Goal: Task Accomplishment & Management: Use online tool/utility

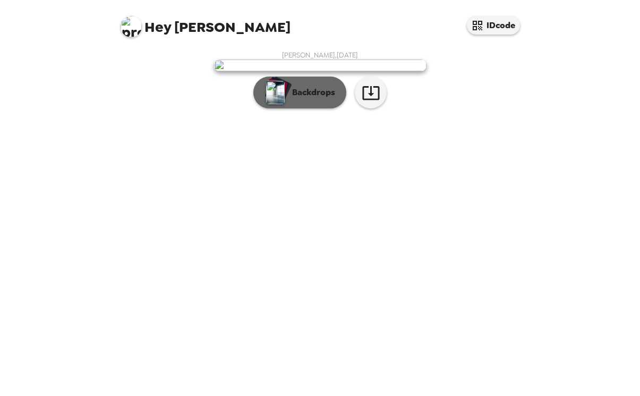
click at [326, 99] on p "Backdrops" at bounding box center [311, 92] width 48 height 13
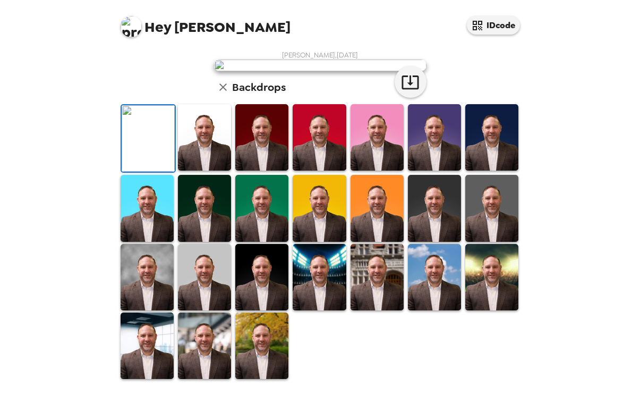
scroll to position [249, 0]
click at [256, 346] on img at bounding box center [261, 345] width 53 height 66
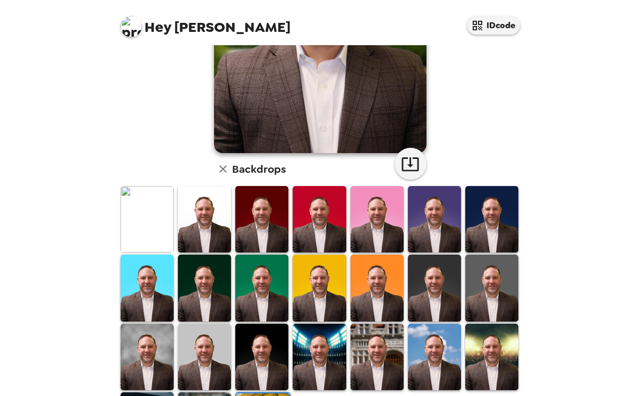
scroll to position [0, 0]
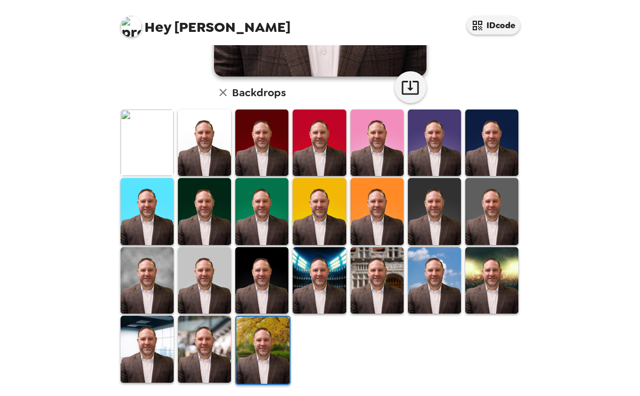
click at [213, 349] on img at bounding box center [204, 348] width 53 height 66
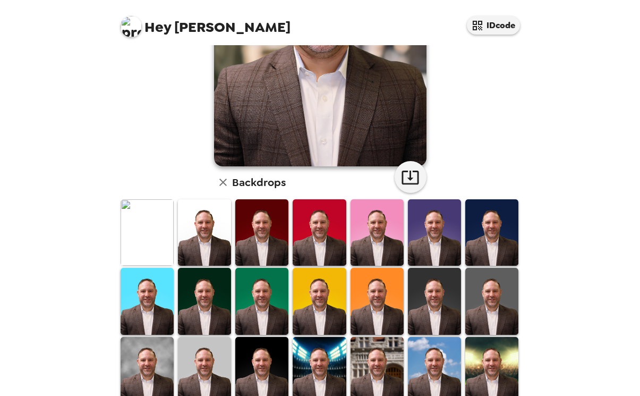
scroll to position [159, 0]
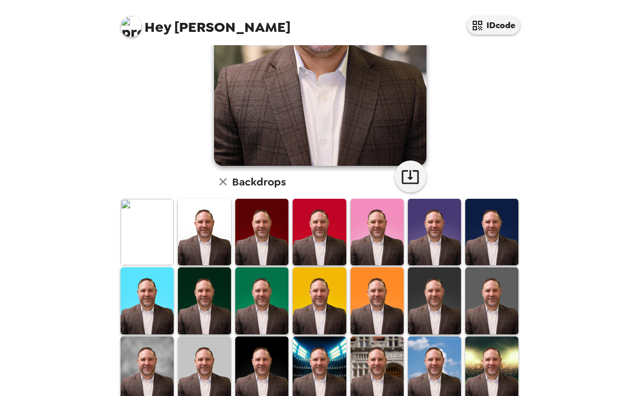
click at [443, 312] on img at bounding box center [434, 300] width 53 height 66
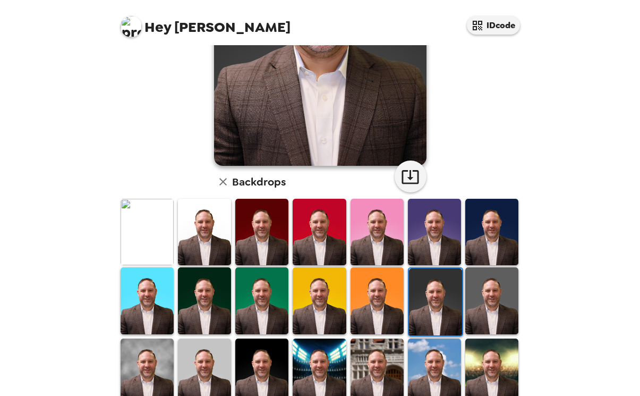
click at [489, 300] on img at bounding box center [491, 300] width 53 height 66
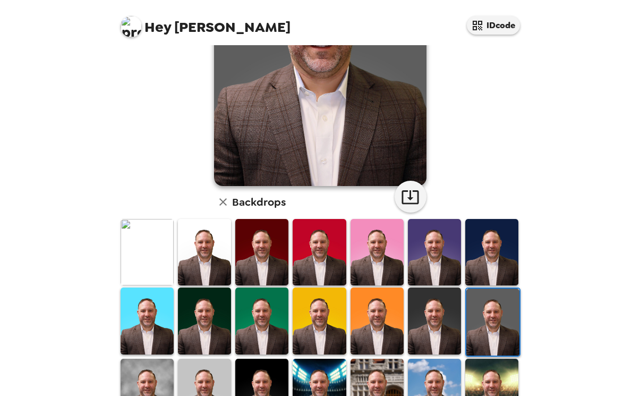
scroll to position [249, 0]
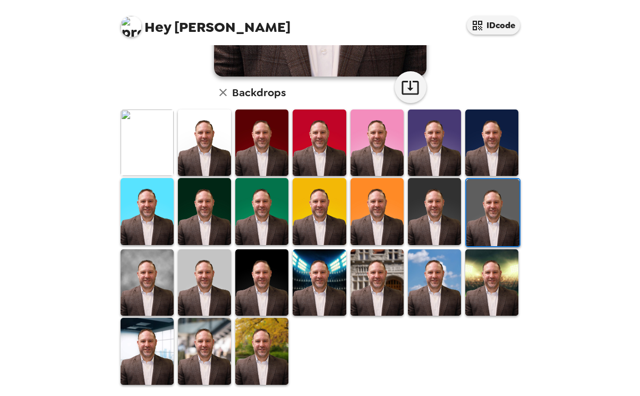
click at [149, 281] on img at bounding box center [147, 282] width 53 height 66
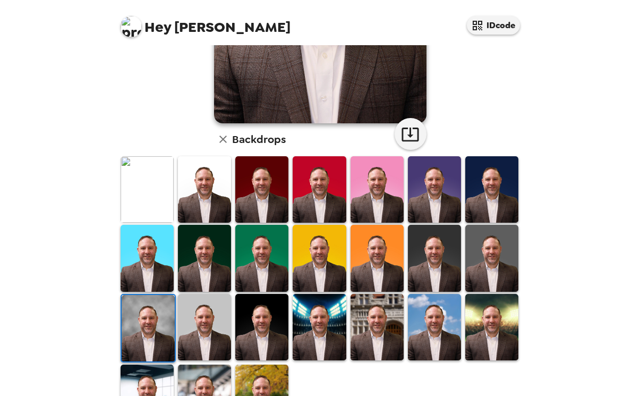
scroll to position [212, 0]
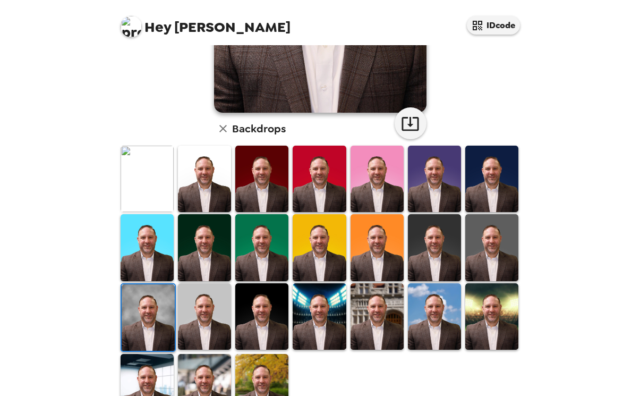
click at [324, 309] on img at bounding box center [319, 316] width 53 height 66
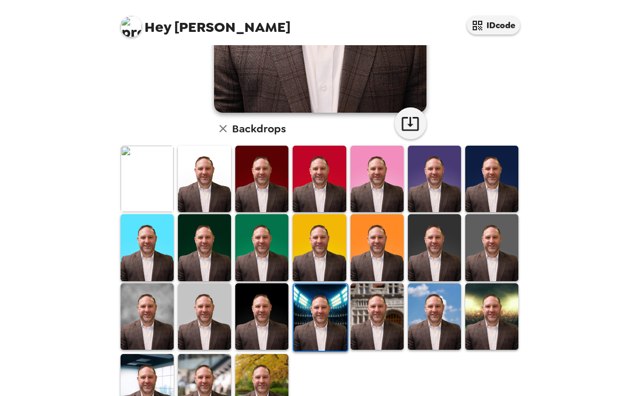
click at [365, 311] on img at bounding box center [377, 316] width 53 height 66
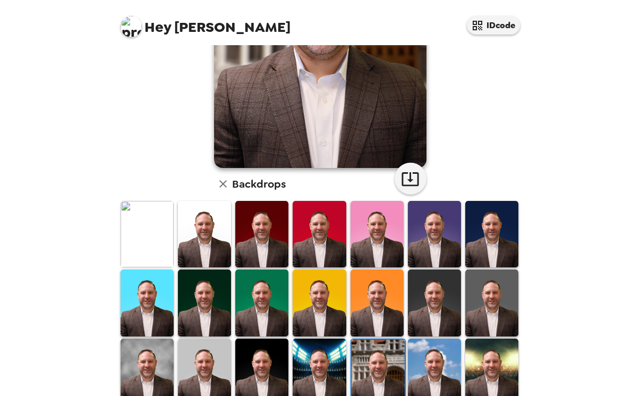
scroll to position [159, 0]
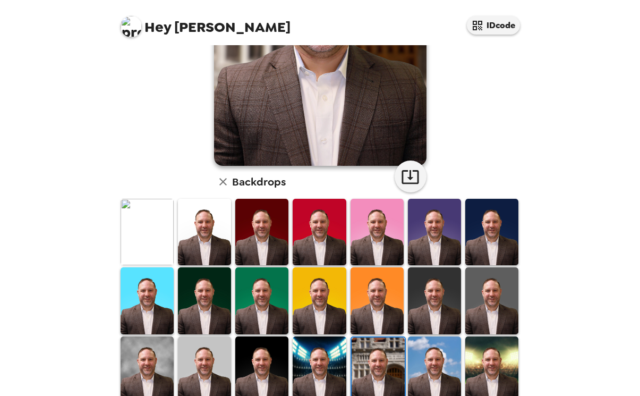
click at [216, 245] on img at bounding box center [204, 232] width 53 height 66
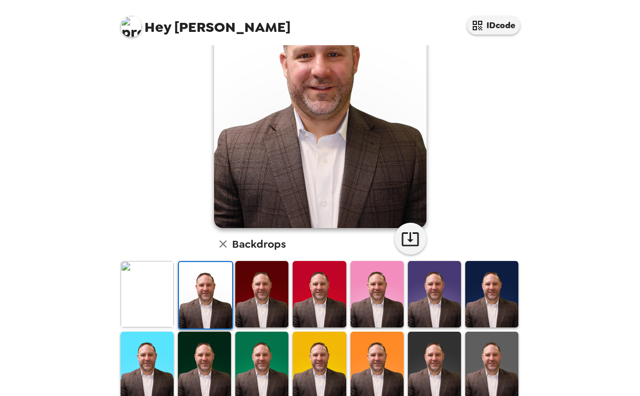
scroll to position [106, 0]
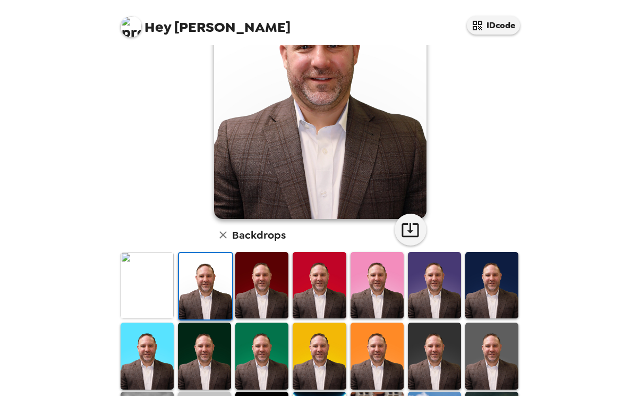
click at [178, 278] on div at bounding box center [205, 286] width 55 height 69
click at [161, 281] on img at bounding box center [147, 285] width 53 height 66
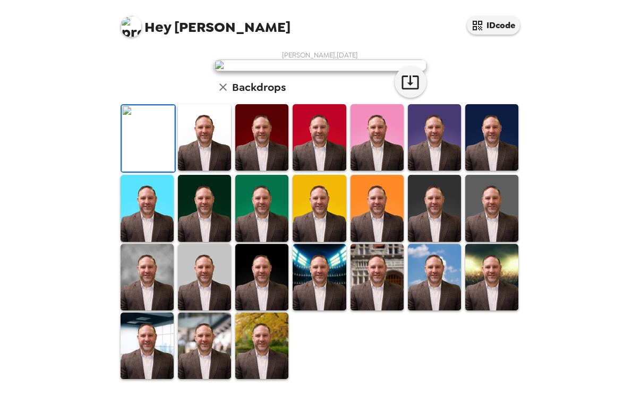
scroll to position [249, 0]
click at [262, 354] on img at bounding box center [261, 345] width 53 height 66
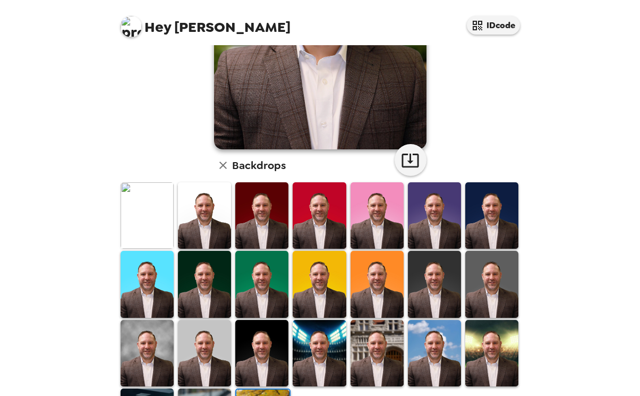
scroll to position [212, 0]
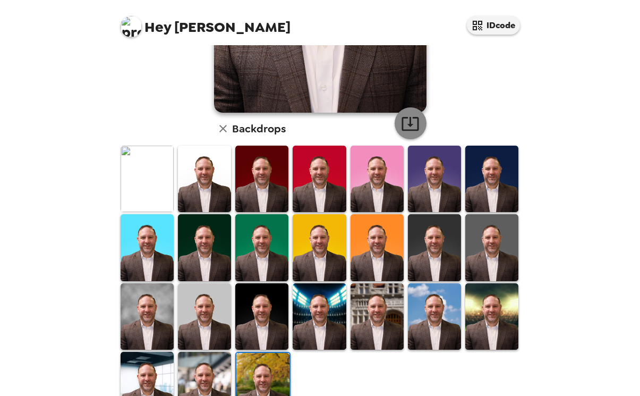
click at [411, 116] on icon "button" at bounding box center [410, 123] width 19 height 19
drag, startPoint x: 142, startPoint y: 185, endPoint x: 177, endPoint y: 171, distance: 37.2
click at [142, 185] on img at bounding box center [147, 179] width 53 height 66
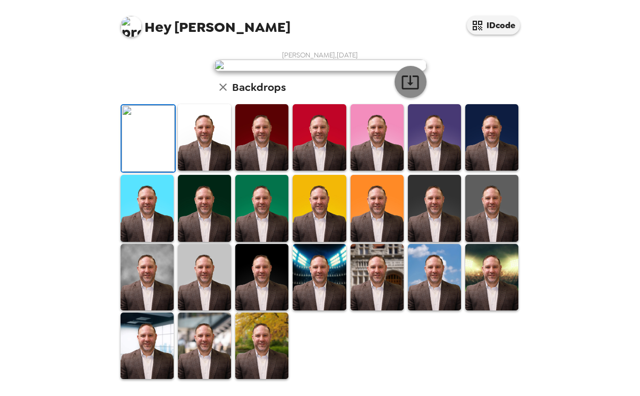
click at [403, 91] on icon "button" at bounding box center [410, 82] width 19 height 19
click at [129, 311] on div at bounding box center [146, 277] width 57 height 69
drag, startPoint x: 129, startPoint y: 322, endPoint x: 135, endPoint y: 321, distance: 6.5
click at [136, 310] on img at bounding box center [147, 277] width 53 height 66
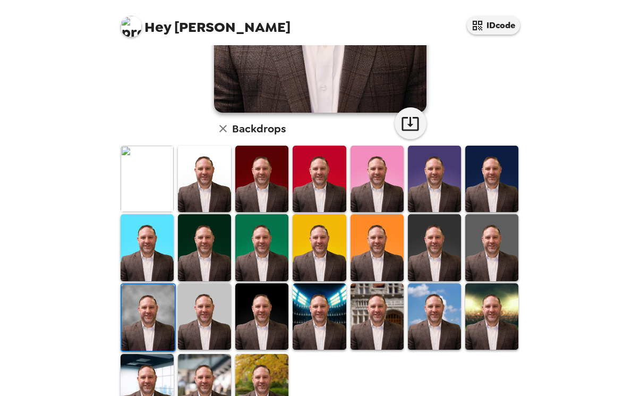
drag, startPoint x: 155, startPoint y: 326, endPoint x: 148, endPoint y: 315, distance: 11.9
click at [155, 326] on img at bounding box center [148, 317] width 53 height 66
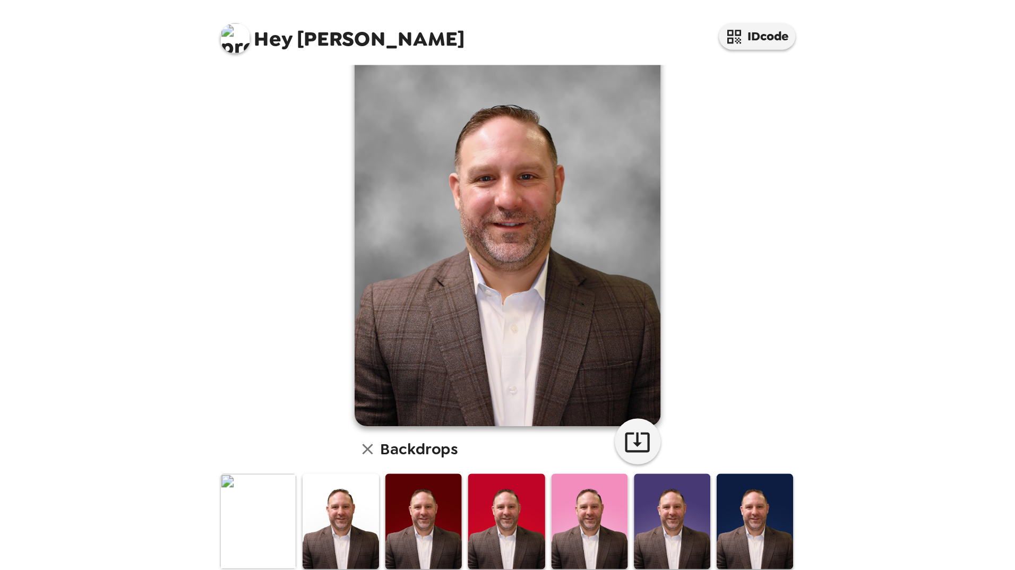
scroll to position [53, 0]
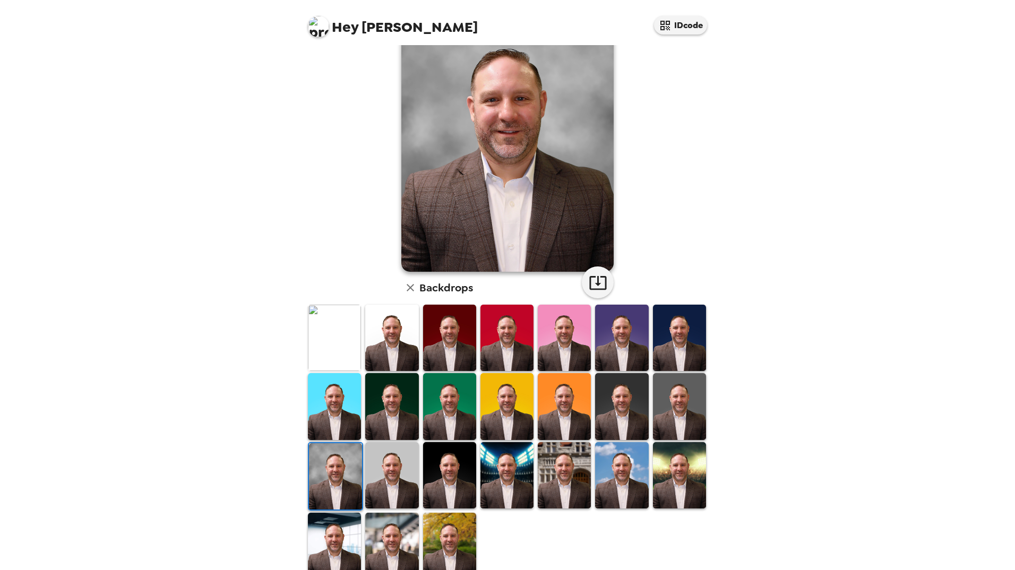
click at [408, 395] on img at bounding box center [391, 546] width 53 height 66
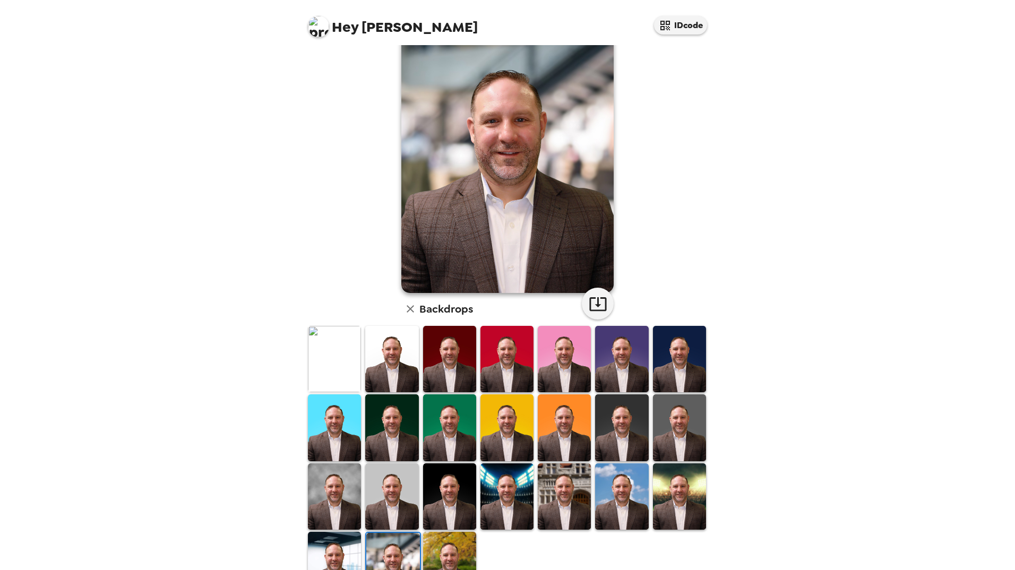
scroll to position [0, 0]
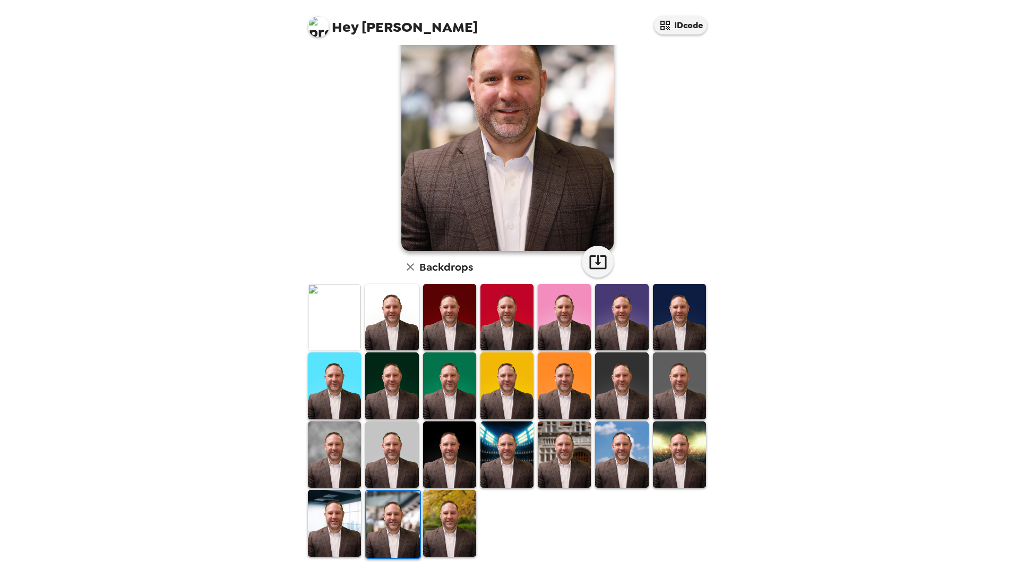
click at [337, 395] on img at bounding box center [334, 523] width 53 height 66
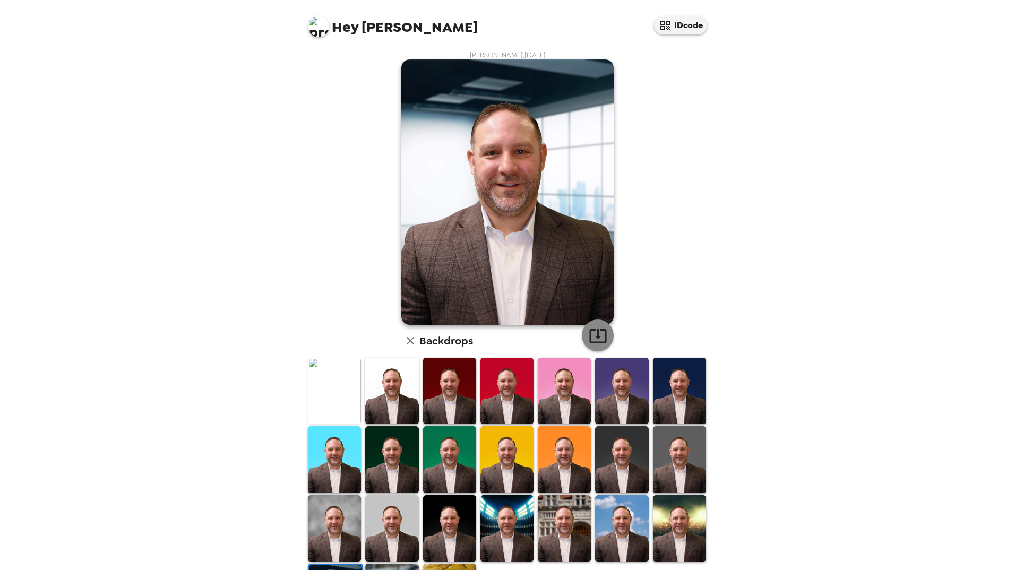
click at [584, 337] on button "button" at bounding box center [598, 336] width 32 height 32
drag, startPoint x: 626, startPoint y: 526, endPoint x: 609, endPoint y: 516, distance: 20.0
click at [626, 395] on img at bounding box center [621, 529] width 53 height 66
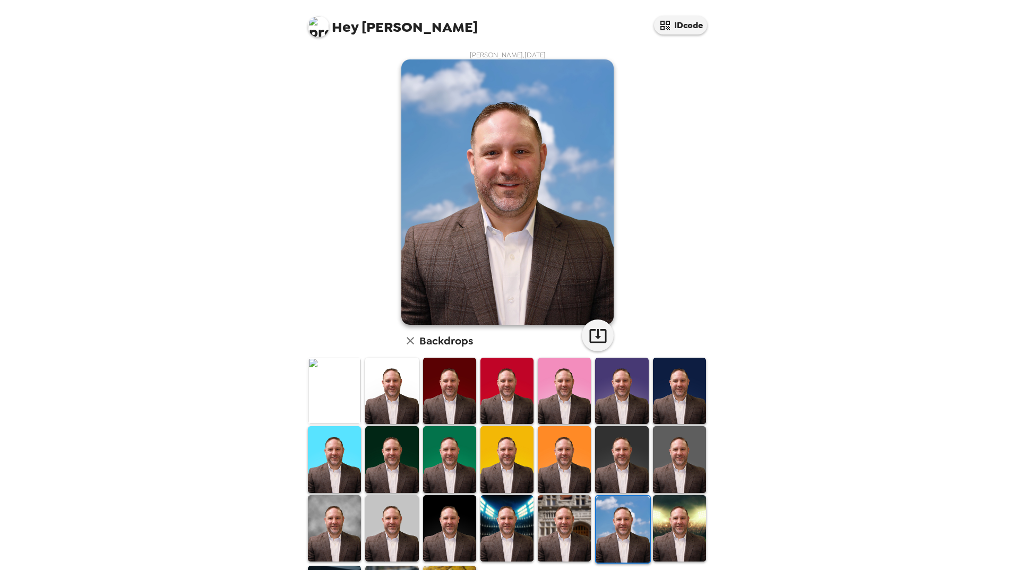
click at [639, 395] on img at bounding box center [679, 529] width 53 height 66
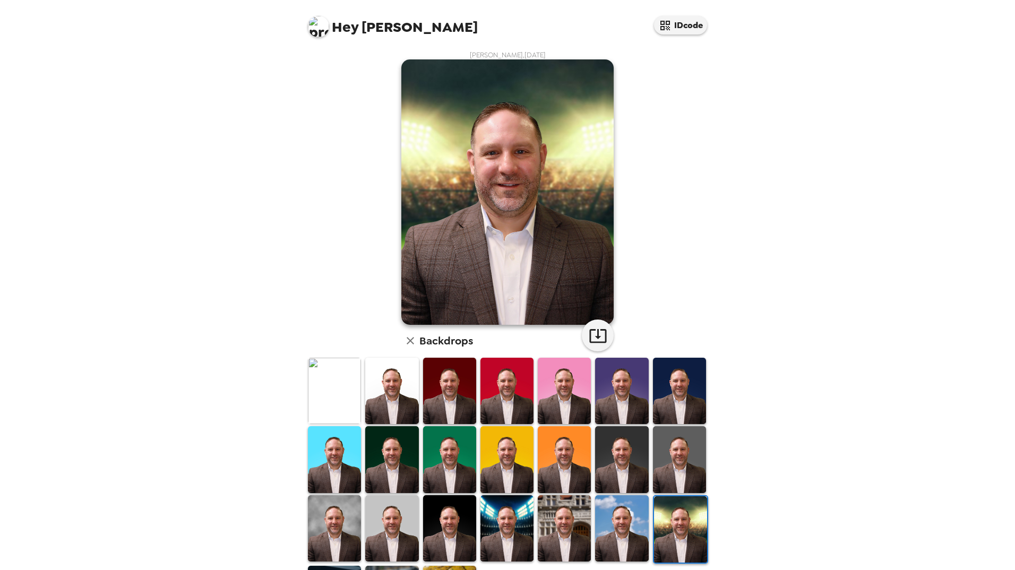
click at [639, 395] on img at bounding box center [679, 459] width 53 height 66
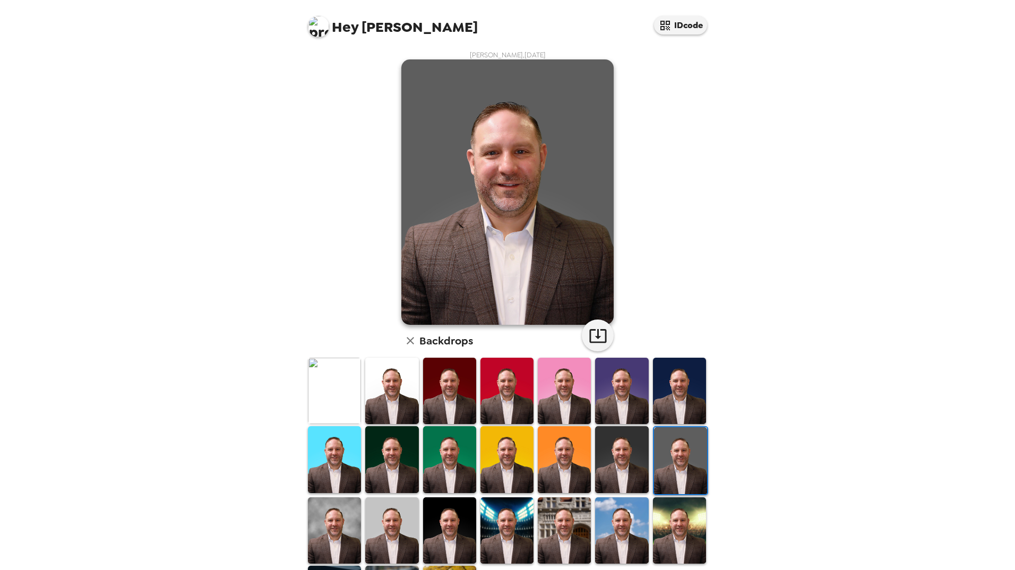
click at [630, 395] on img at bounding box center [621, 459] width 53 height 66
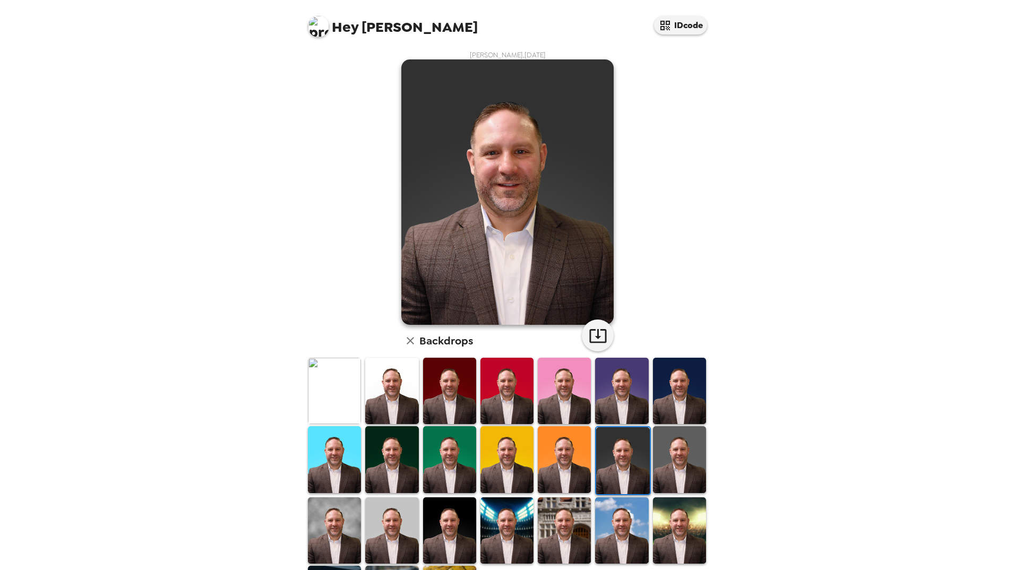
click at [569, 395] on img at bounding box center [564, 459] width 53 height 66
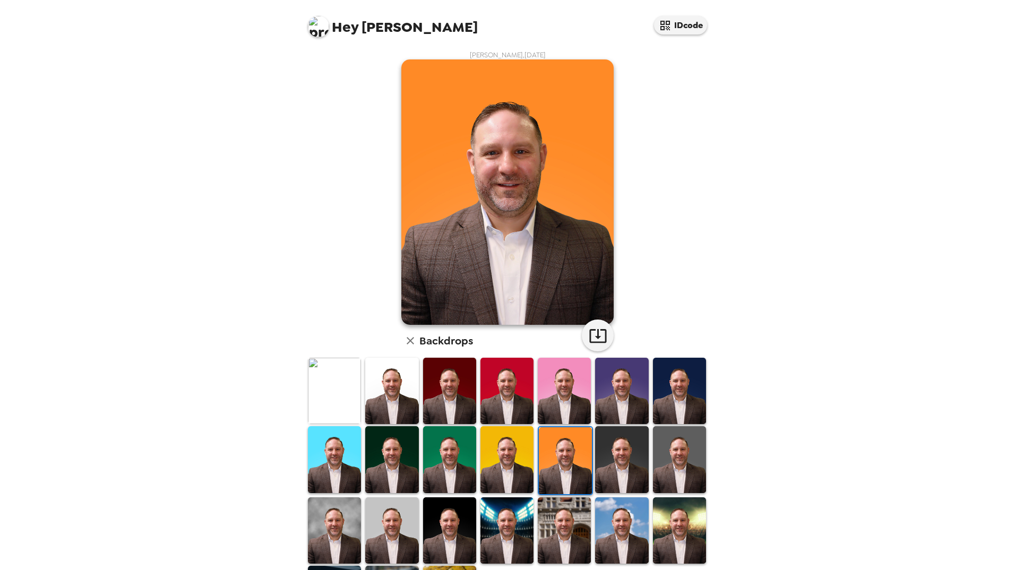
click at [520, 395] on img at bounding box center [507, 459] width 53 height 66
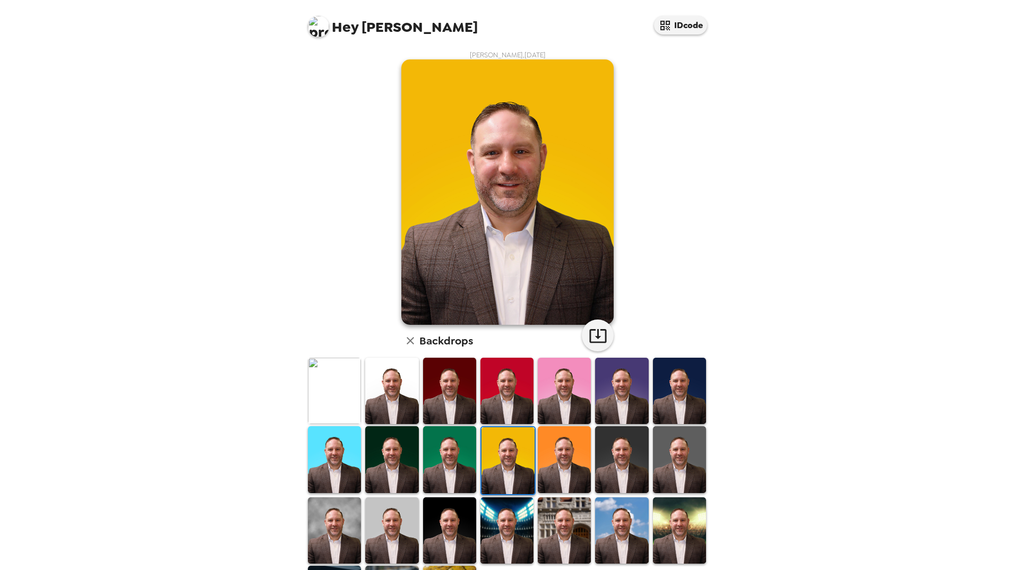
click at [483, 395] on img at bounding box center [508, 461] width 53 height 66
click at [458, 395] on img at bounding box center [449, 459] width 53 height 66
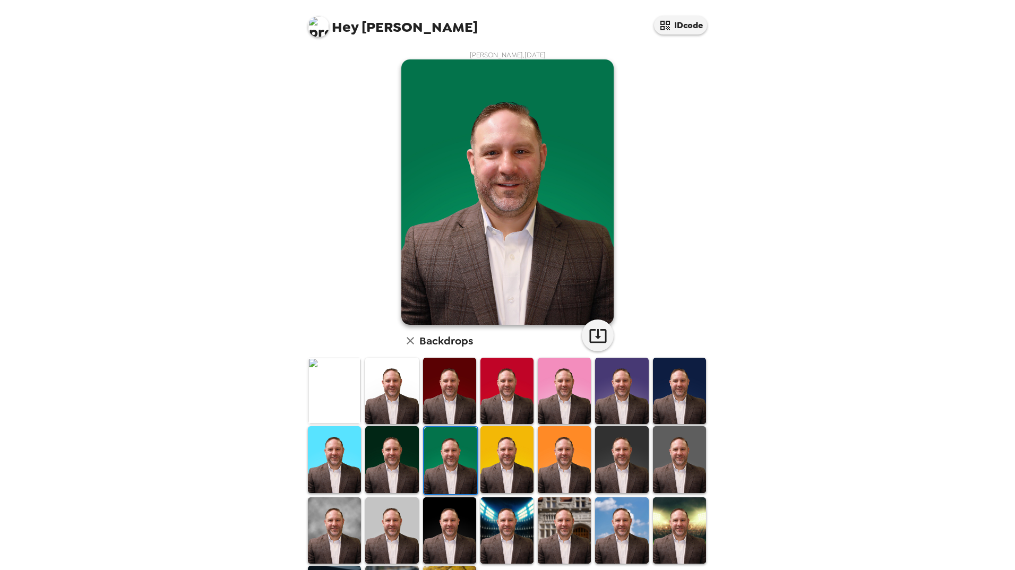
click at [388, 395] on img at bounding box center [391, 459] width 53 height 66
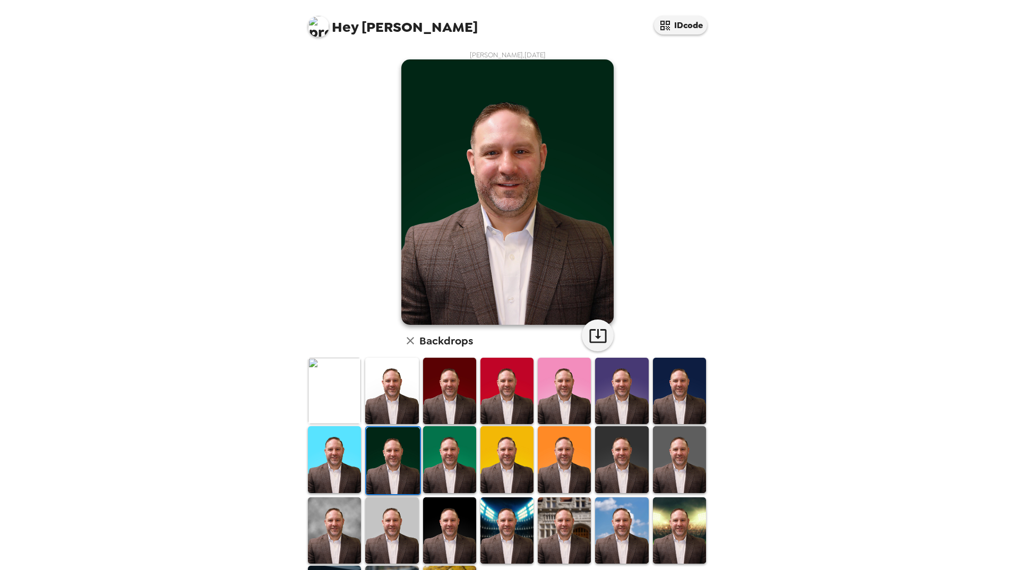
click at [335, 395] on img at bounding box center [334, 459] width 53 height 66
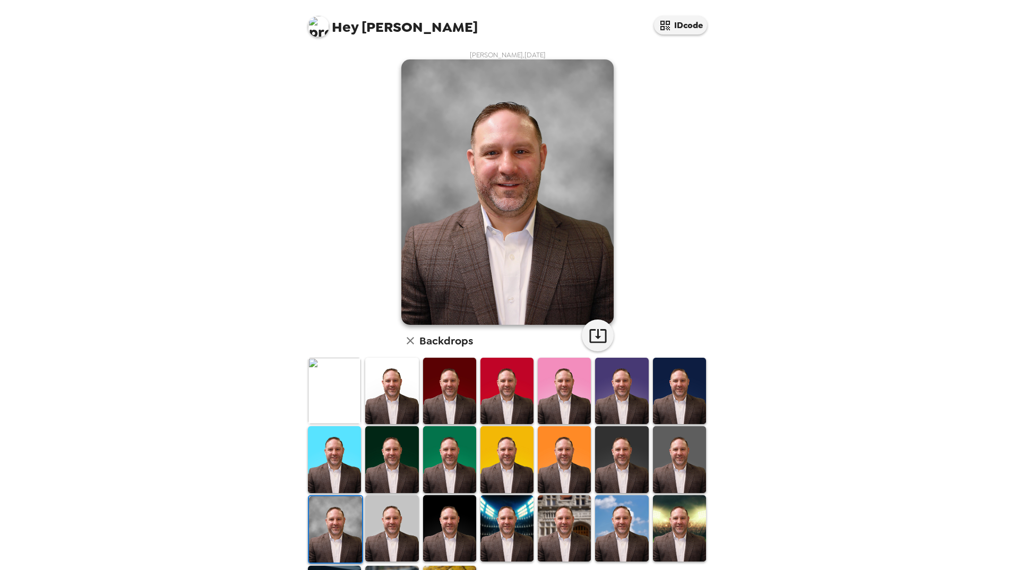
drag, startPoint x: 0, startPoint y: 0, endPoint x: 390, endPoint y: 525, distance: 654.1
click at [390, 525] on img at bounding box center [391, 529] width 53 height 66
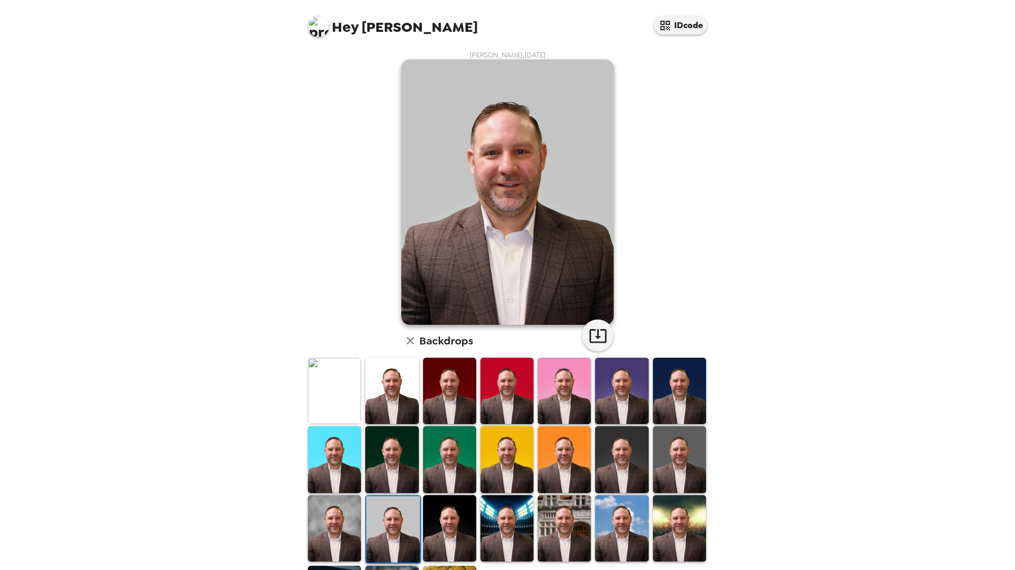
click at [442, 531] on img at bounding box center [449, 529] width 53 height 66
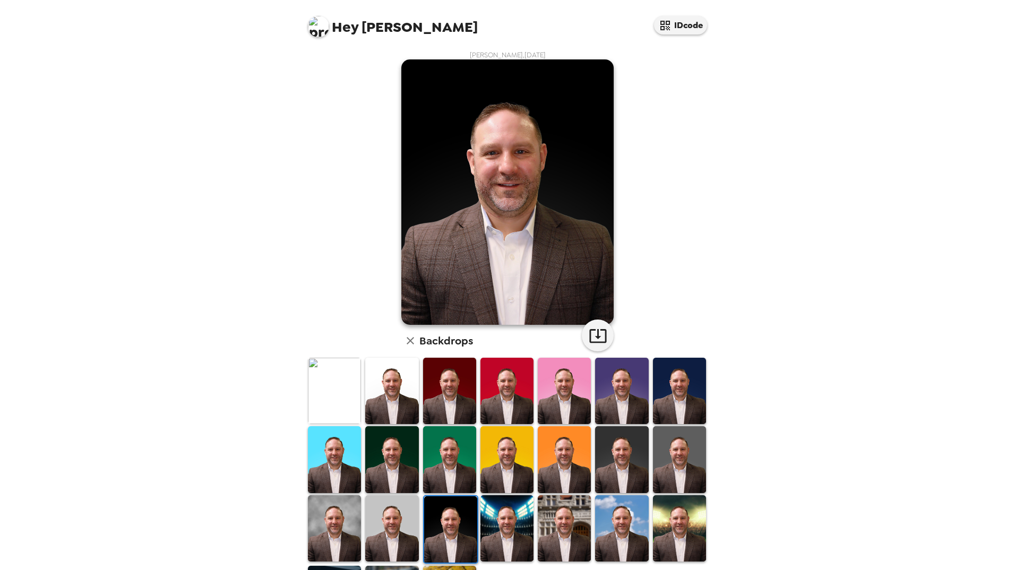
click at [404, 527] on img at bounding box center [391, 529] width 53 height 66
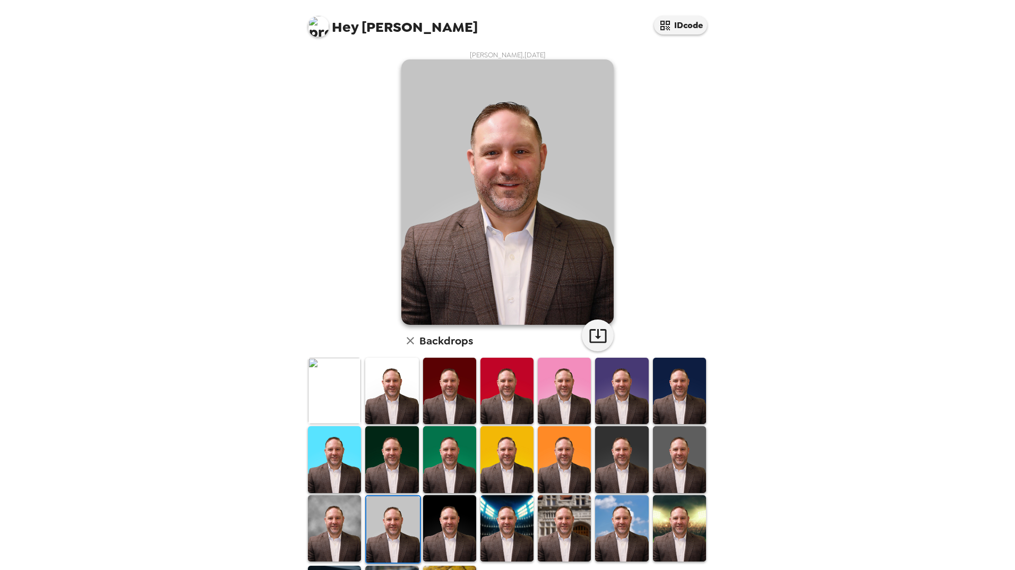
click at [338, 526] on img at bounding box center [334, 529] width 53 height 66
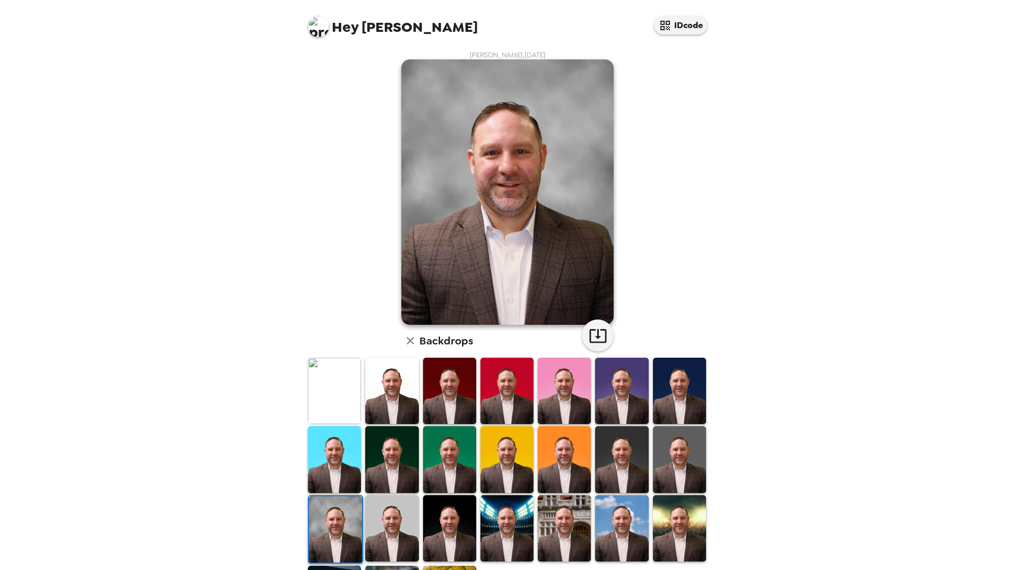
click at [385, 528] on img at bounding box center [391, 529] width 53 height 66
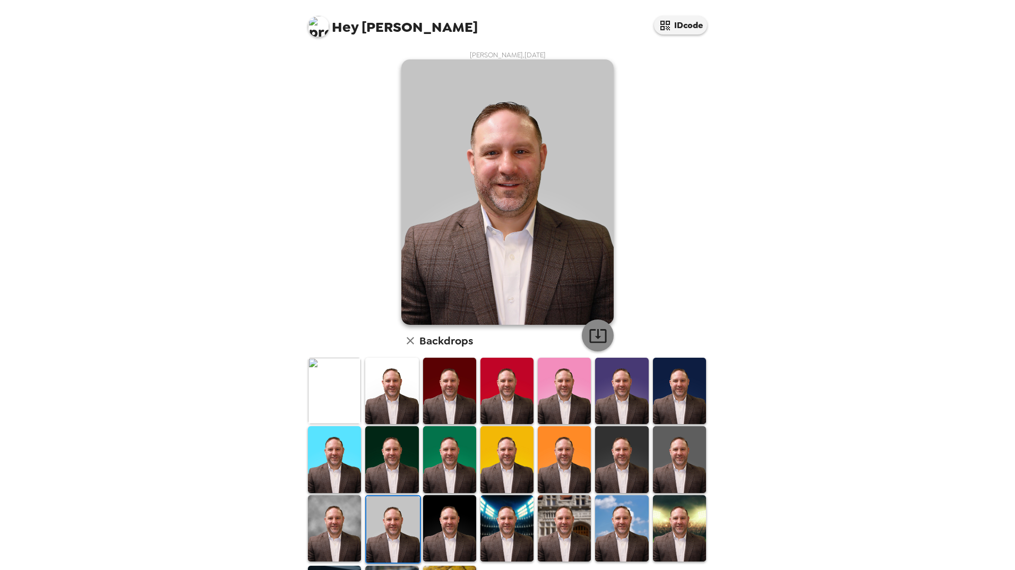
click at [590, 337] on icon "button" at bounding box center [598, 336] width 19 height 19
click at [328, 404] on img at bounding box center [334, 391] width 53 height 66
click at [385, 399] on img at bounding box center [391, 391] width 53 height 66
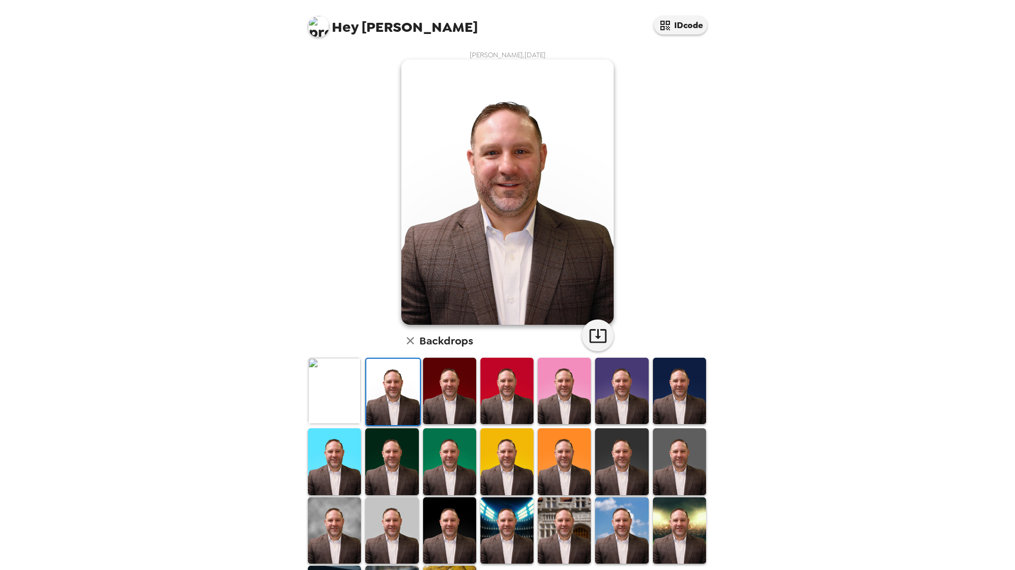
click at [462, 399] on img at bounding box center [449, 391] width 53 height 66
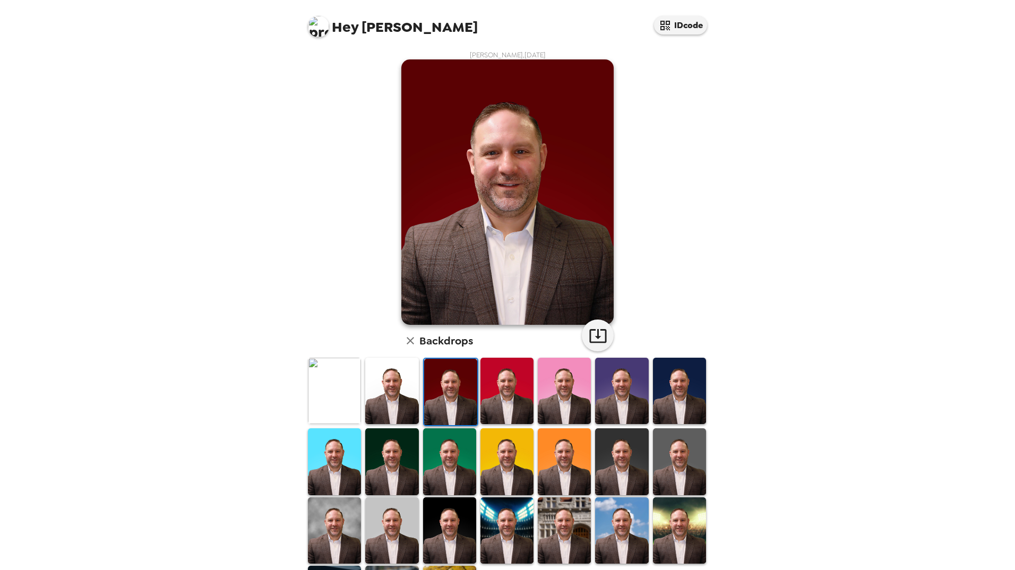
click at [501, 402] on img at bounding box center [507, 391] width 53 height 66
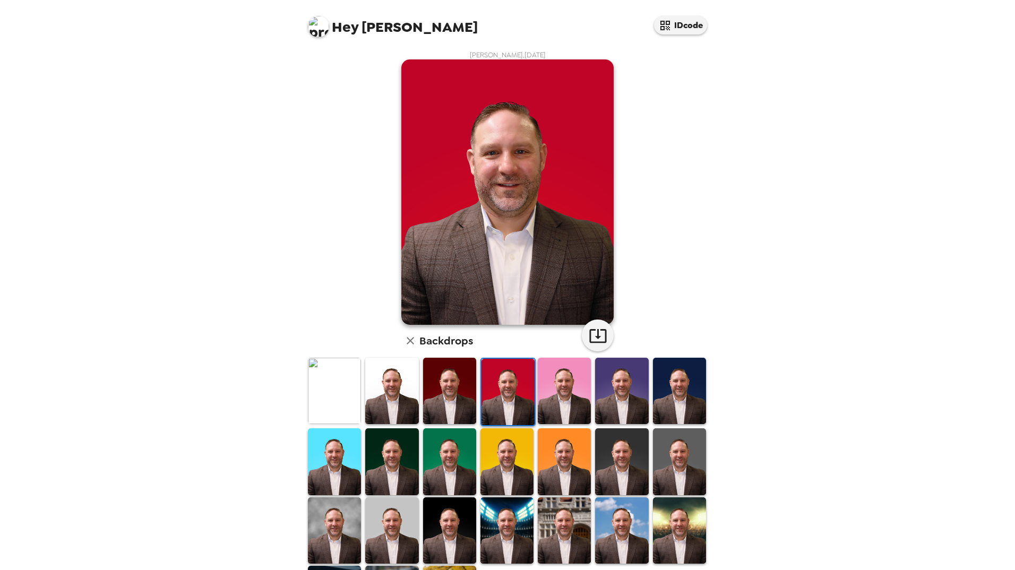
click at [553, 404] on img at bounding box center [564, 391] width 53 height 66
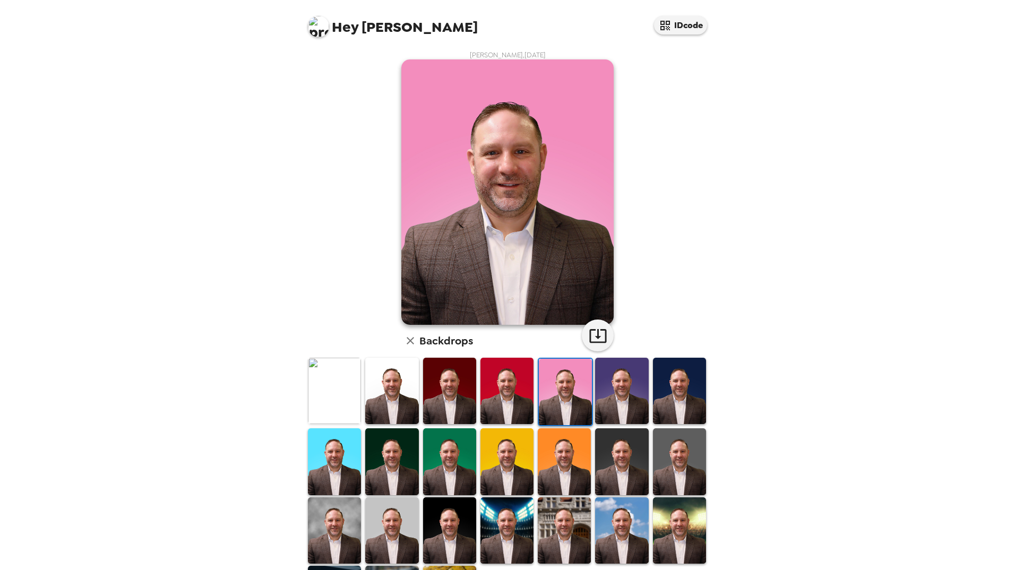
click at [625, 401] on img at bounding box center [621, 391] width 53 height 66
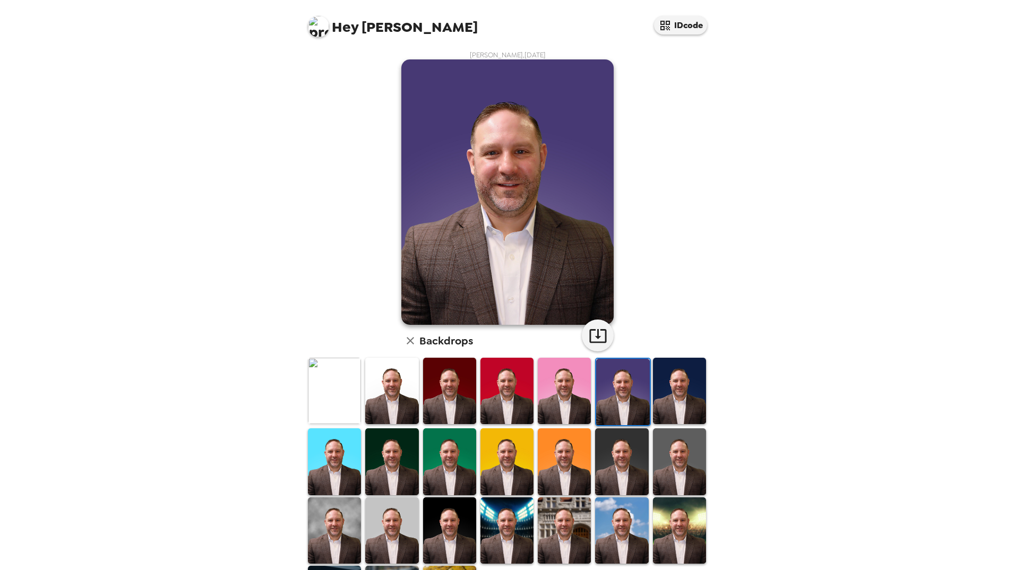
click at [674, 398] on img at bounding box center [679, 391] width 53 height 66
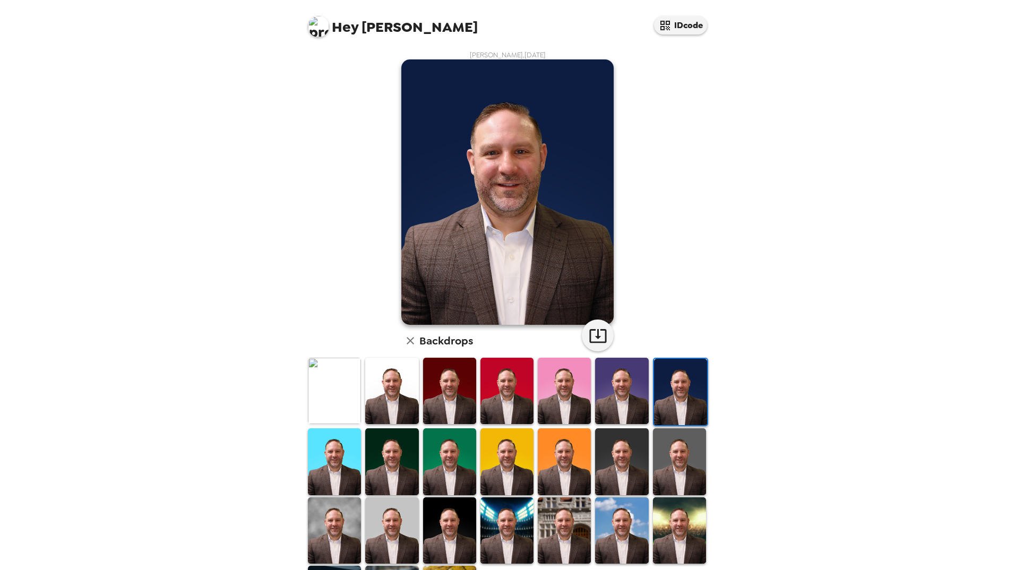
click at [674, 467] on img at bounding box center [679, 462] width 53 height 66
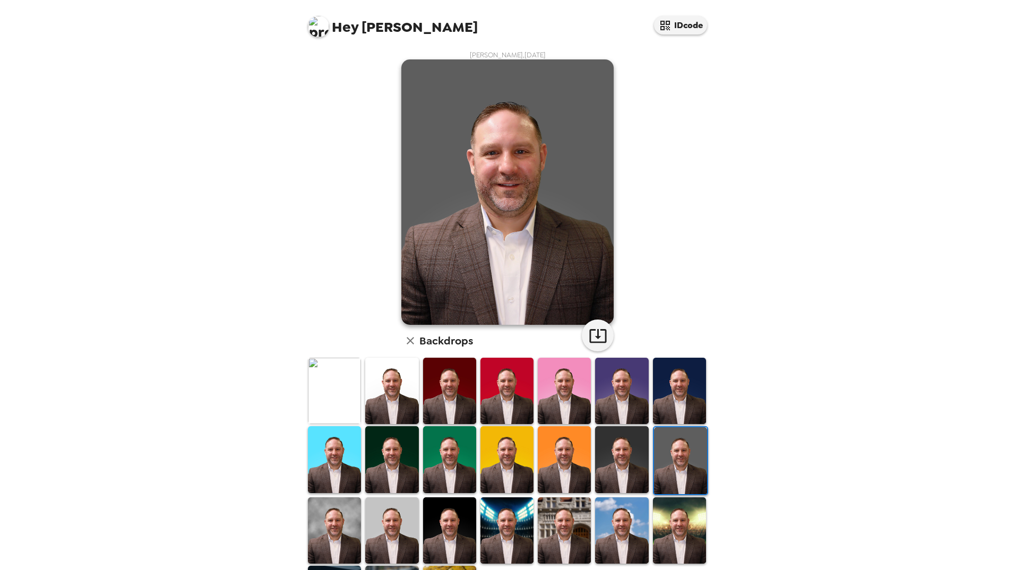
click at [630, 473] on img at bounding box center [621, 459] width 53 height 66
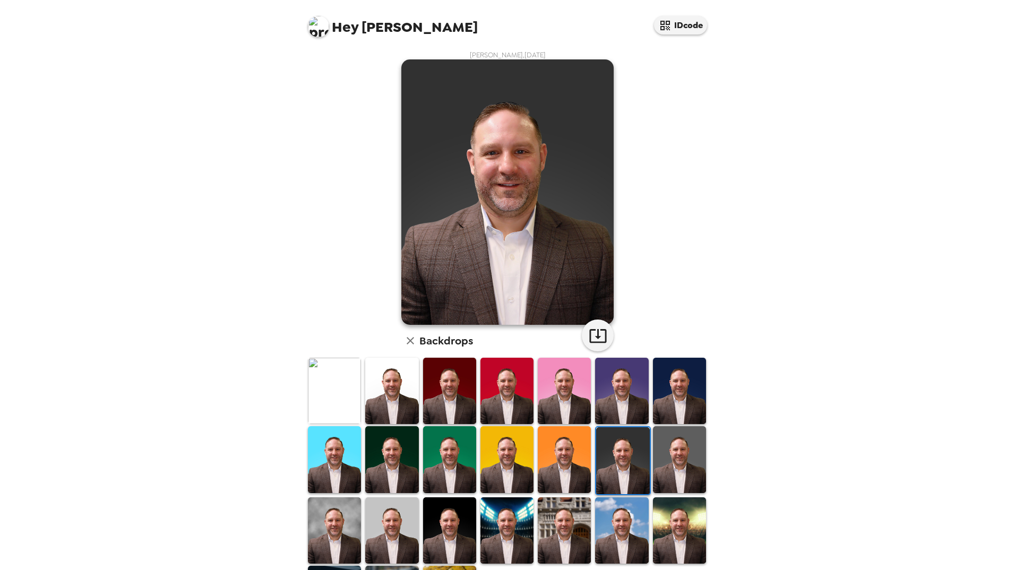
click at [554, 475] on img at bounding box center [564, 459] width 53 height 66
